Goal: Task Accomplishment & Management: Manage account settings

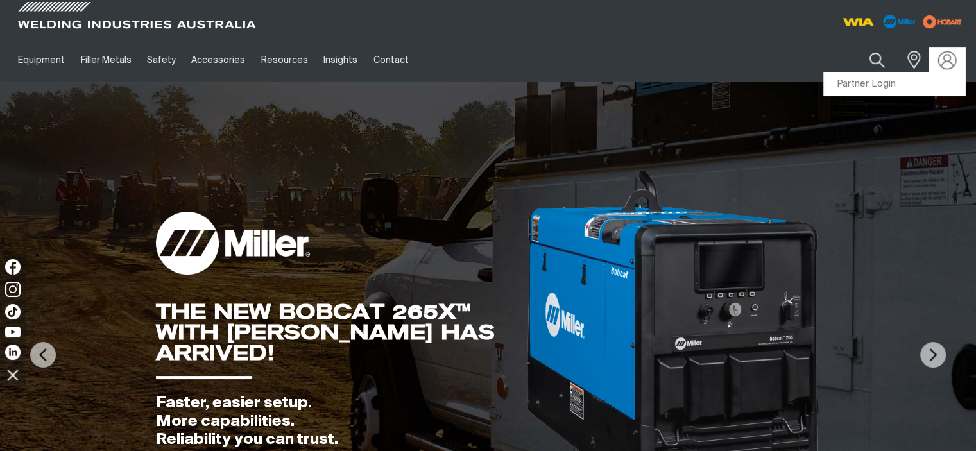
click at [944, 61] on img at bounding box center [947, 60] width 19 height 19
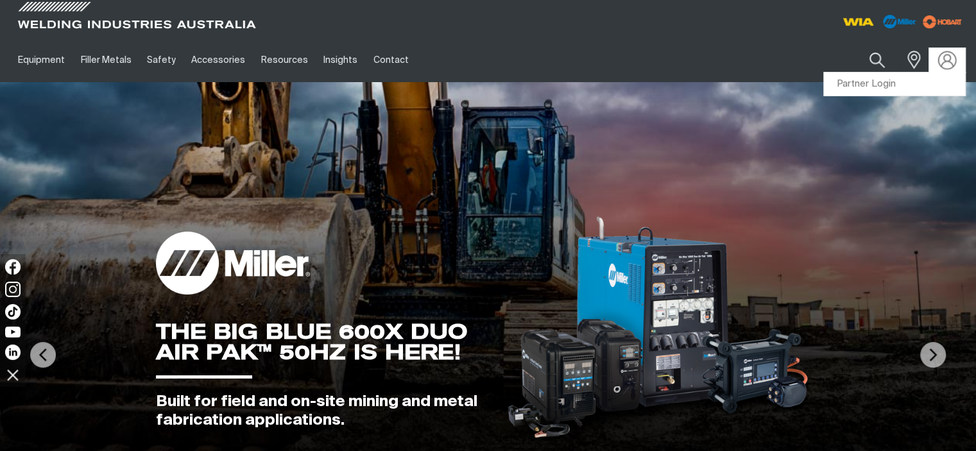
click at [948, 67] on img at bounding box center [947, 60] width 19 height 19
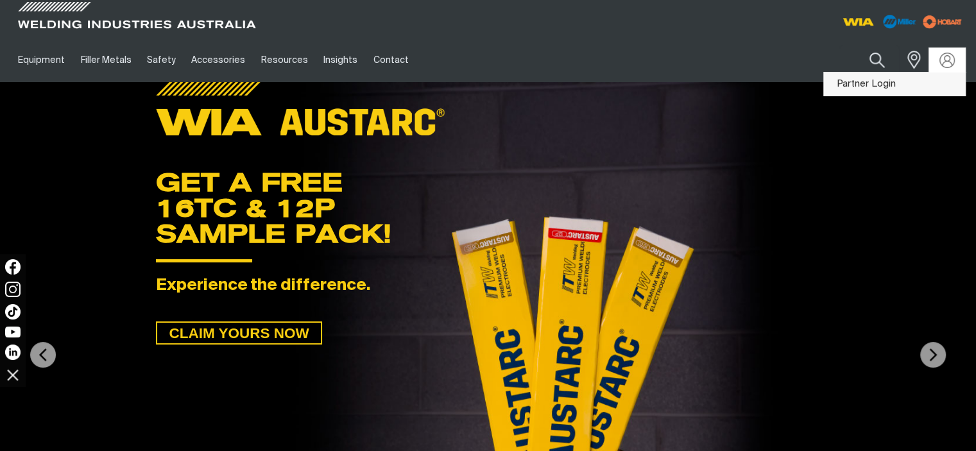
click at [880, 86] on link "Partner Login" at bounding box center [894, 85] width 141 height 24
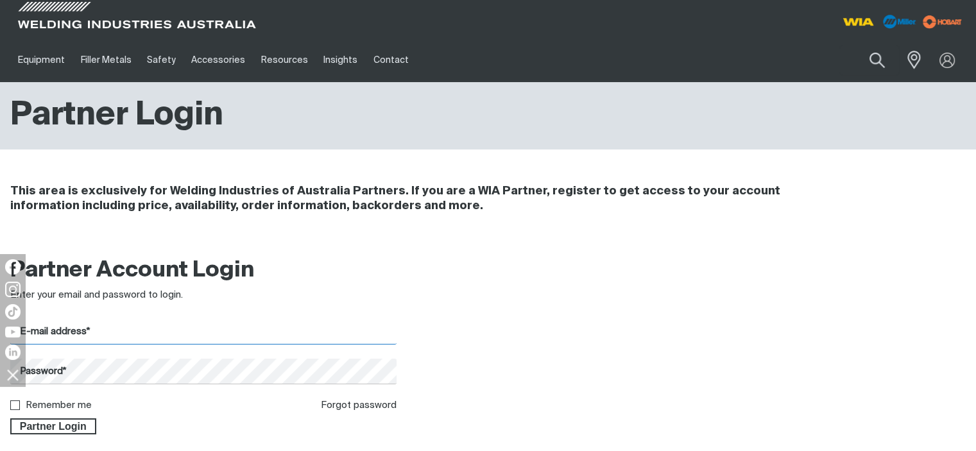
click at [121, 322] on input "E-mail address*" at bounding box center [203, 332] width 386 height 25
type input "[EMAIL_ADDRESS][DOMAIN_NAME]"
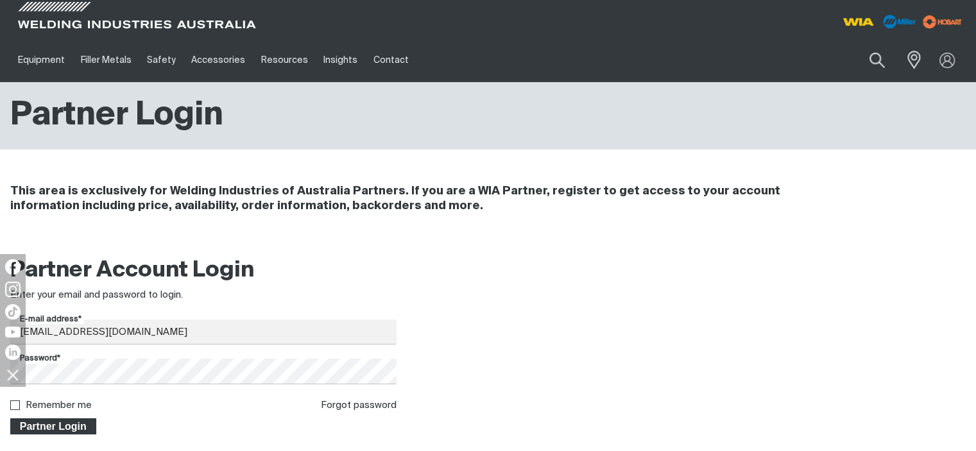
click at [33, 424] on span "Partner Login" at bounding box center [53, 426] width 83 height 17
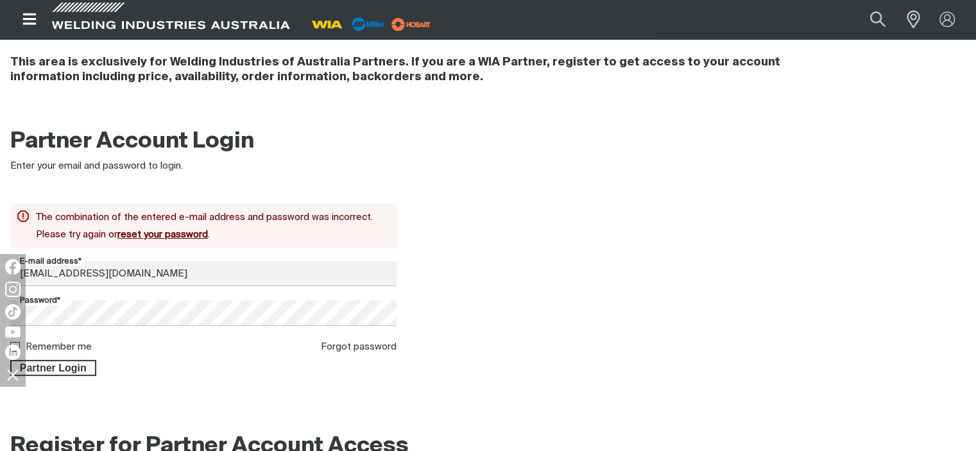
scroll to position [130, 0]
click at [10, 359] on button "Partner Login" at bounding box center [53, 367] width 86 height 17
click at [72, 371] on span "Partner Login" at bounding box center [53, 367] width 83 height 17
click at [51, 363] on span "Partner Login" at bounding box center [53, 367] width 83 height 17
